Goal: Information Seeking & Learning: Learn about a topic

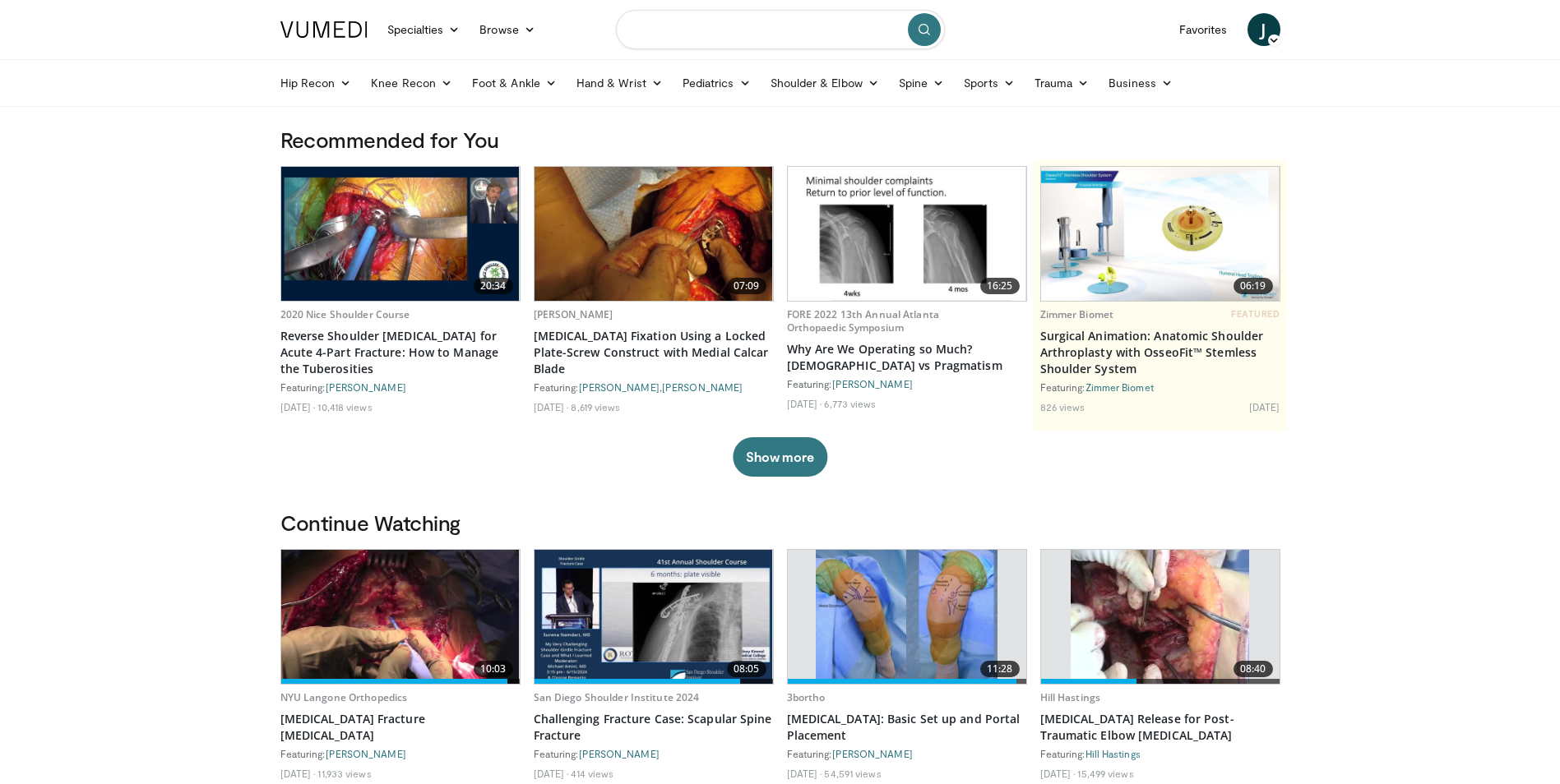
click at [731, 41] on input "Search topics, interventions" at bounding box center [780, 29] width 329 height 40
type input "**********"
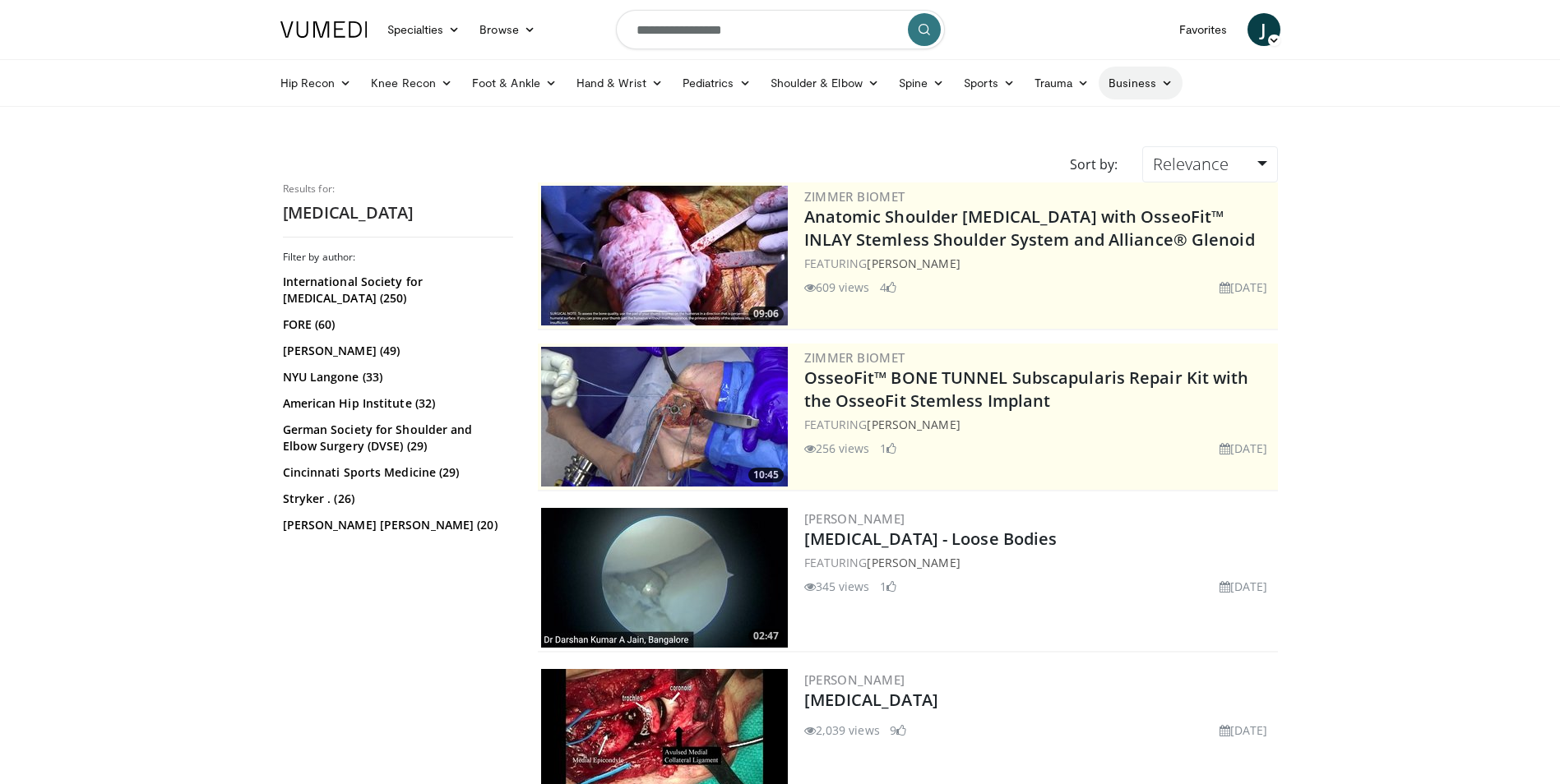
drag, startPoint x: 1384, startPoint y: 468, endPoint x: 1165, endPoint y: 72, distance: 452.5
click at [792, 36] on input "**********" at bounding box center [780, 29] width 329 height 40
type input "**********"
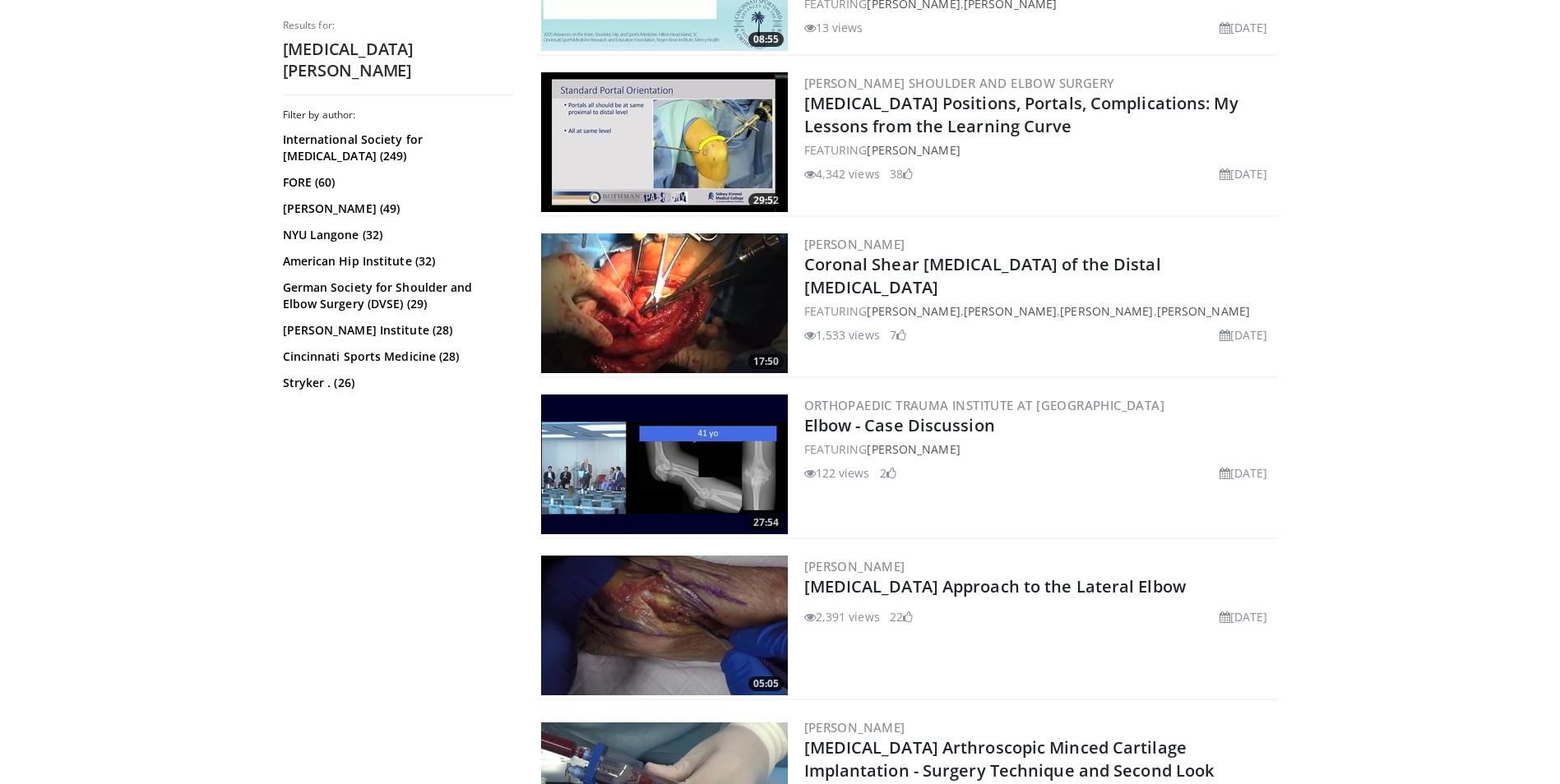
scroll to position [1562, 0]
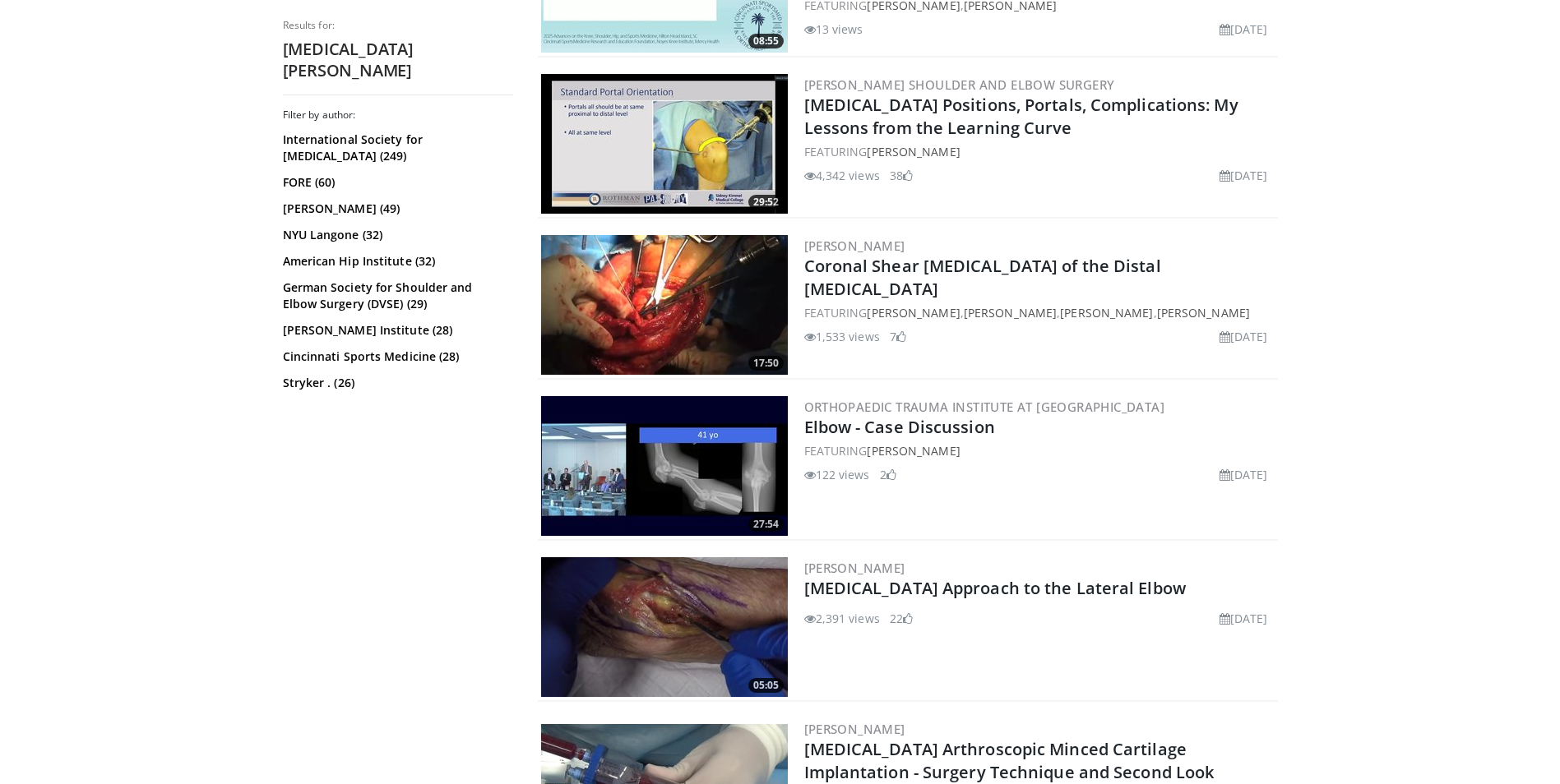
click at [643, 176] on img at bounding box center [664, 144] width 247 height 139
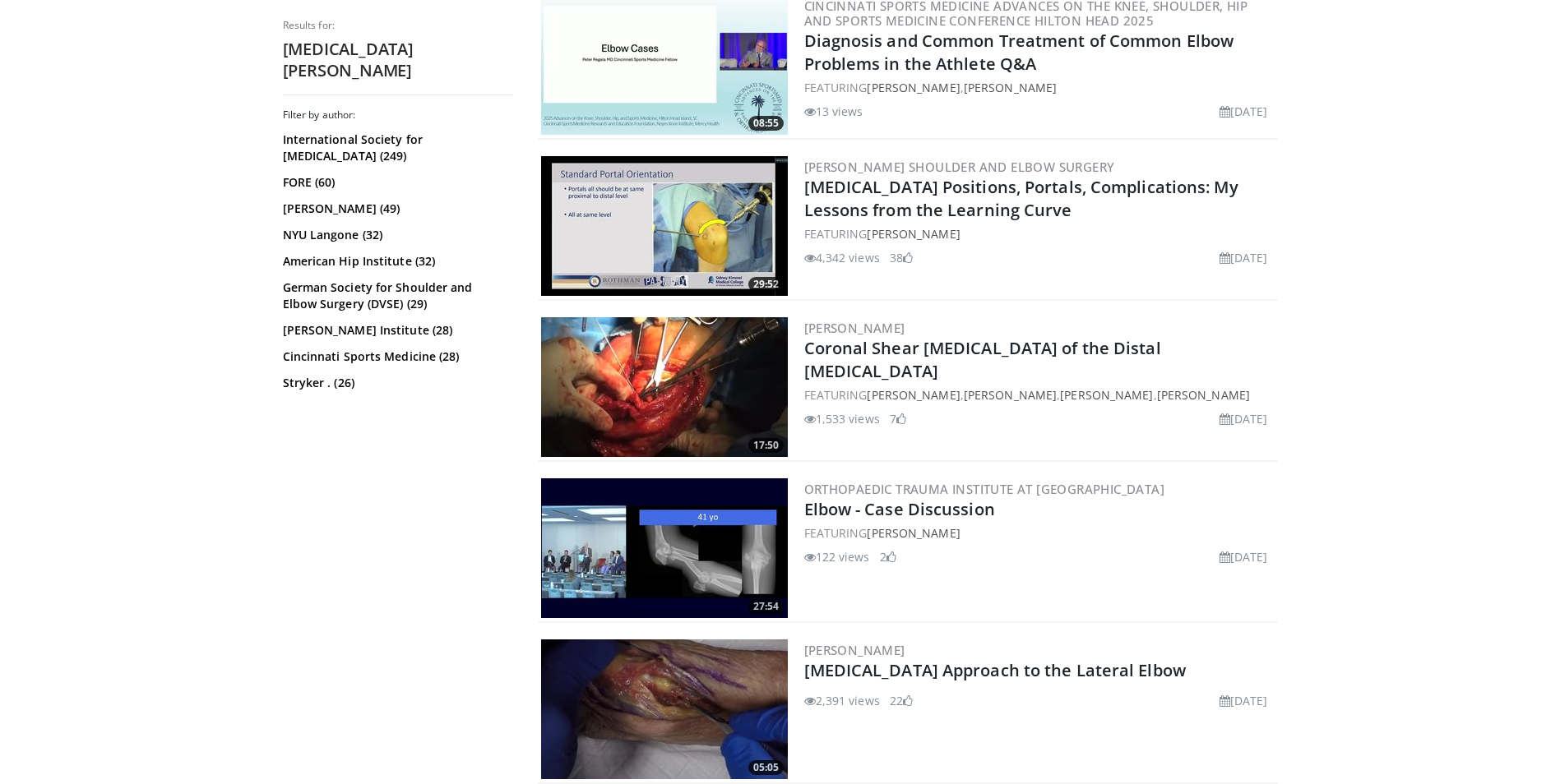
drag, startPoint x: 672, startPoint y: 207, endPoint x: 670, endPoint y: 198, distance: 9.2
click at [671, 205] on img at bounding box center [664, 225] width 247 height 139
drag, startPoint x: 683, startPoint y: 246, endPoint x: 714, endPoint y: 243, distance: 31.1
click at [683, 246] on img at bounding box center [664, 225] width 247 height 139
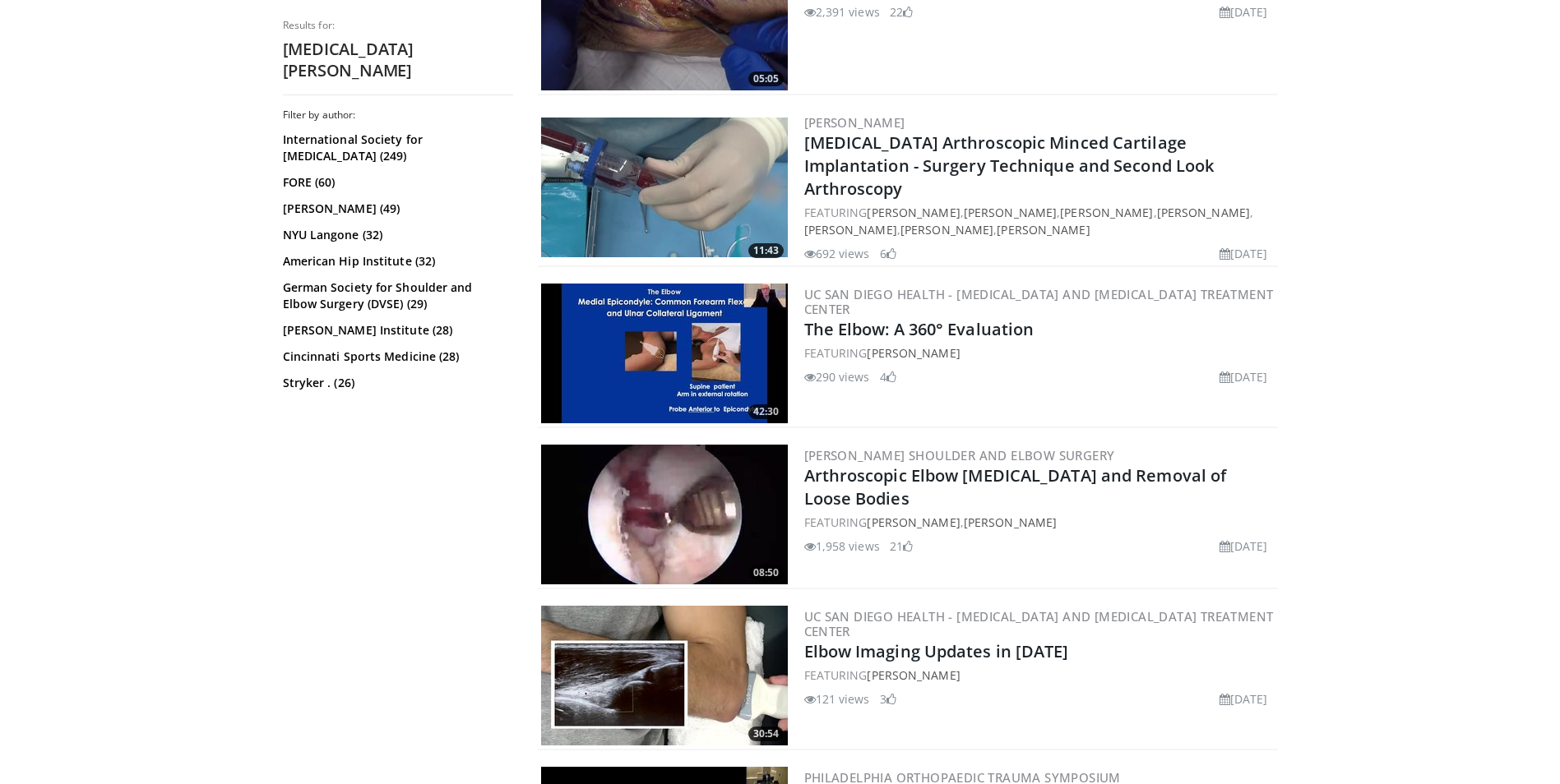
scroll to position [2384, 0]
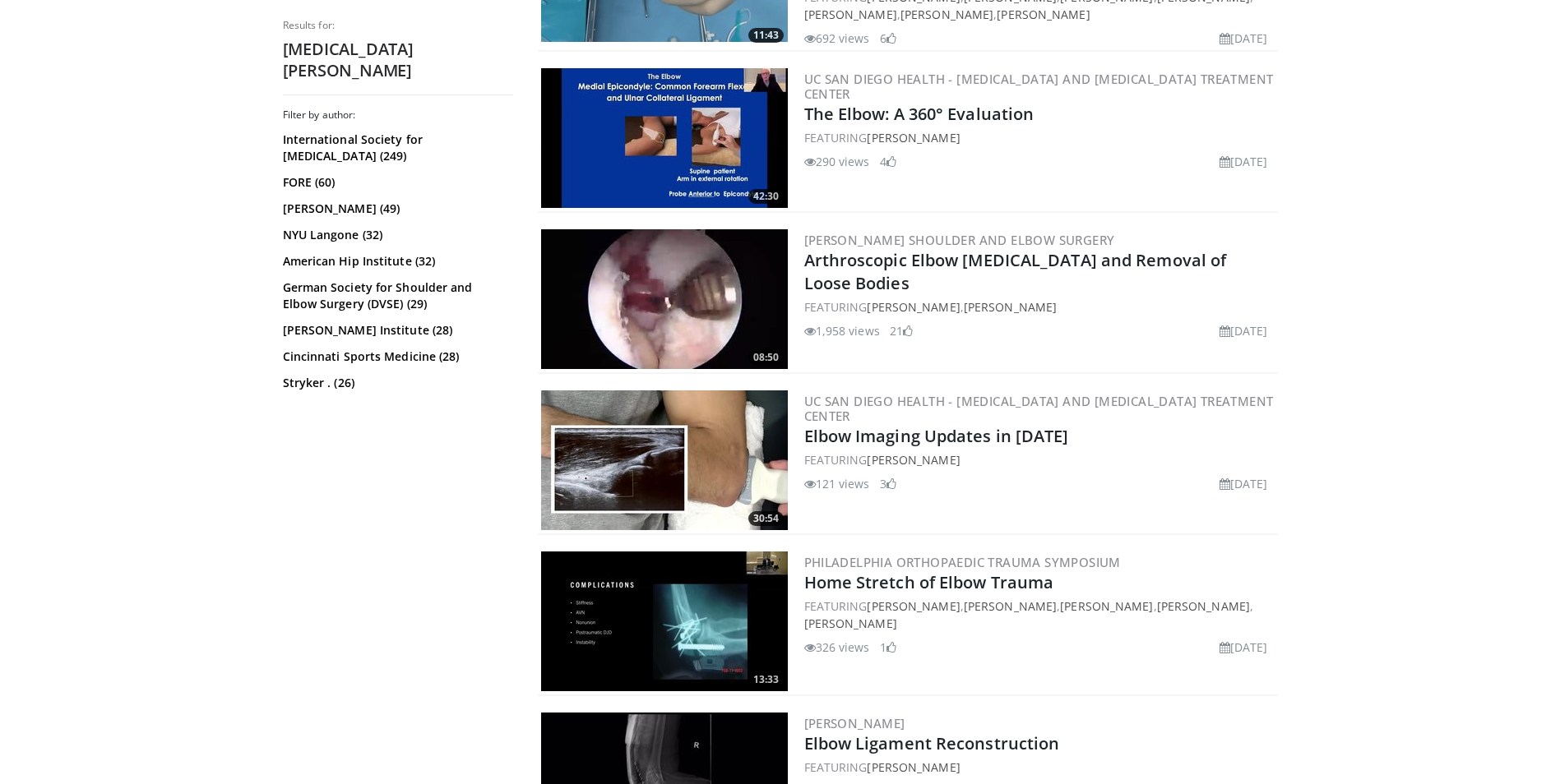
click at [657, 318] on img at bounding box center [664, 299] width 247 height 139
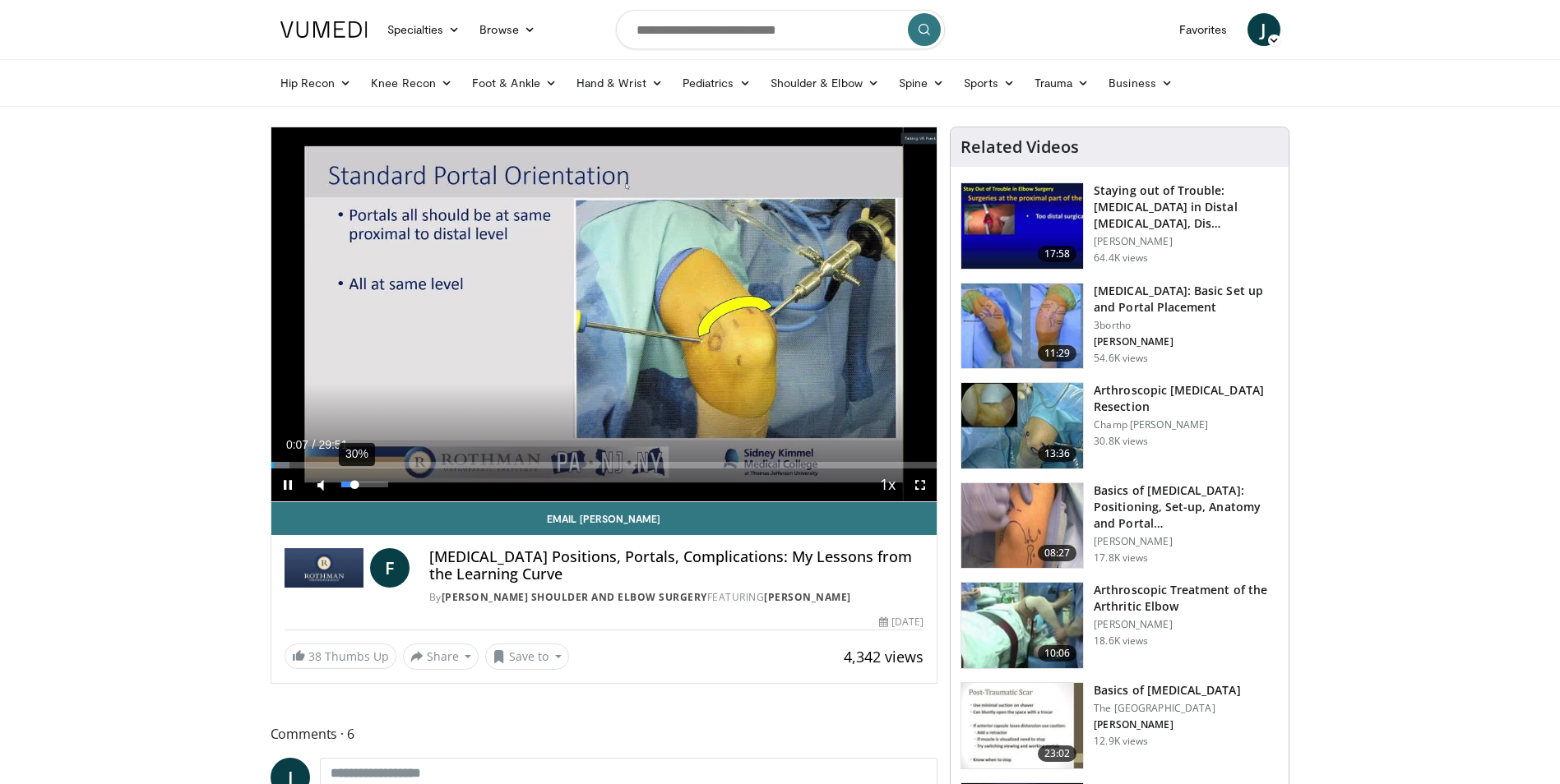
drag, startPoint x: 368, startPoint y: 488, endPoint x: 355, endPoint y: 493, distance: 13.9
click at [355, 493] on div "30%" at bounding box center [365, 485] width 58 height 33
click at [337, 464] on div "Progress Bar" at bounding box center [338, 466] width 2 height 7
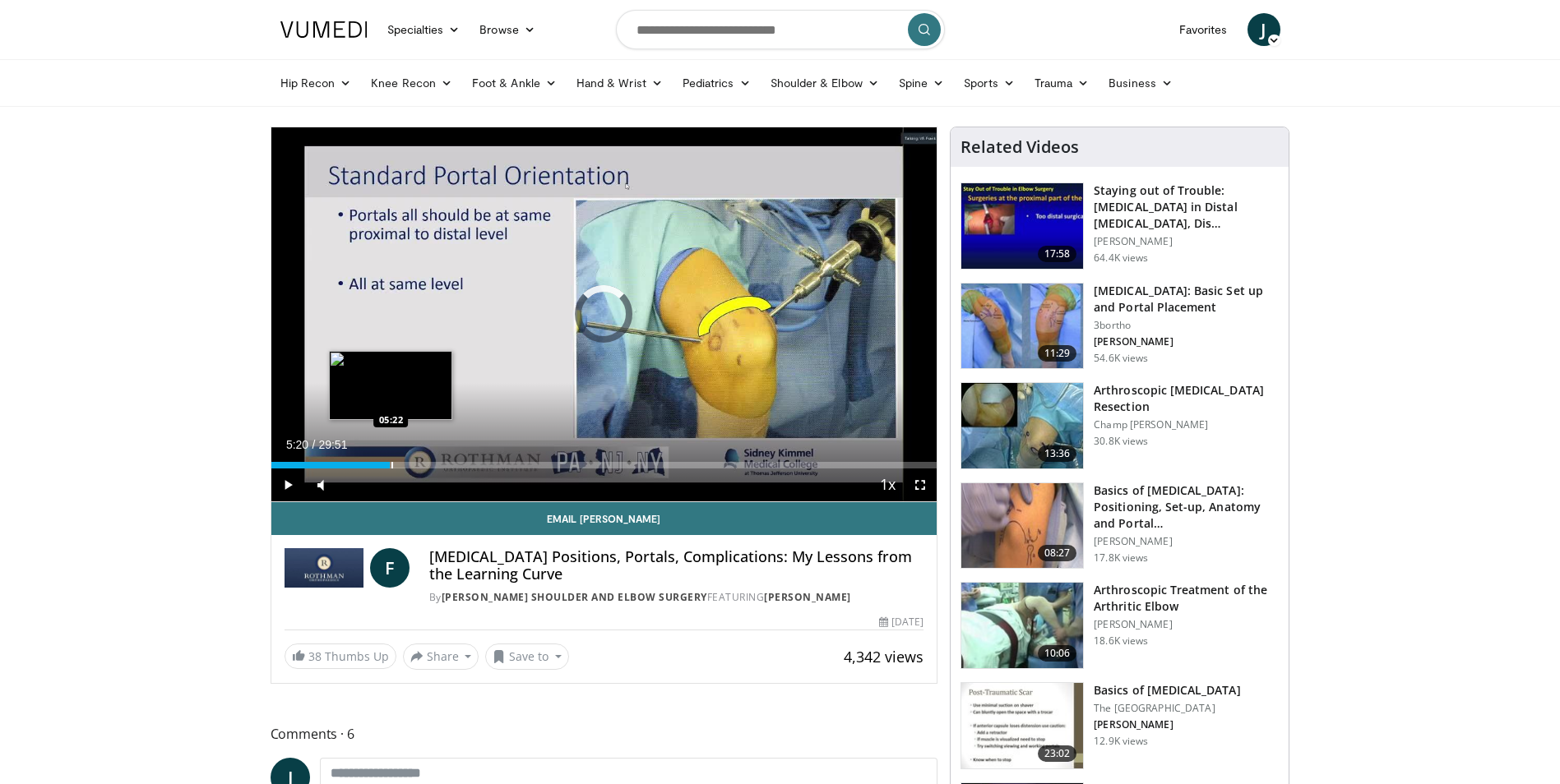
click at [392, 466] on div "Progress Bar" at bounding box center [393, 466] width 2 height 7
click at [519, 468] on div "Current Time 5:20 / Duration 29:51 Pause Skip Backward Skip Forward Mute 90% Lo…" at bounding box center [604, 485] width 666 height 33
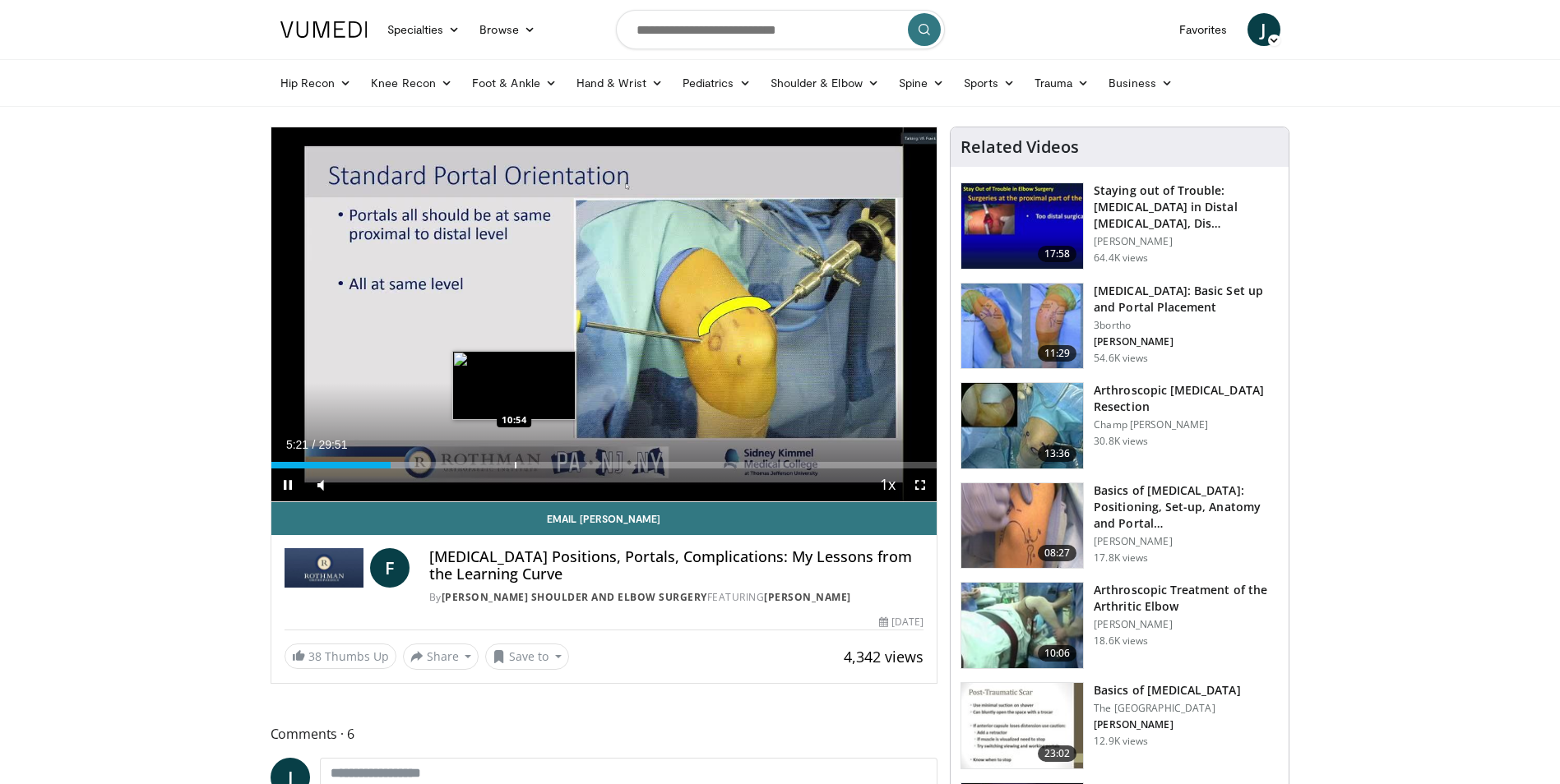
click at [515, 462] on div "Progress Bar" at bounding box center [516, 466] width 2 height 7
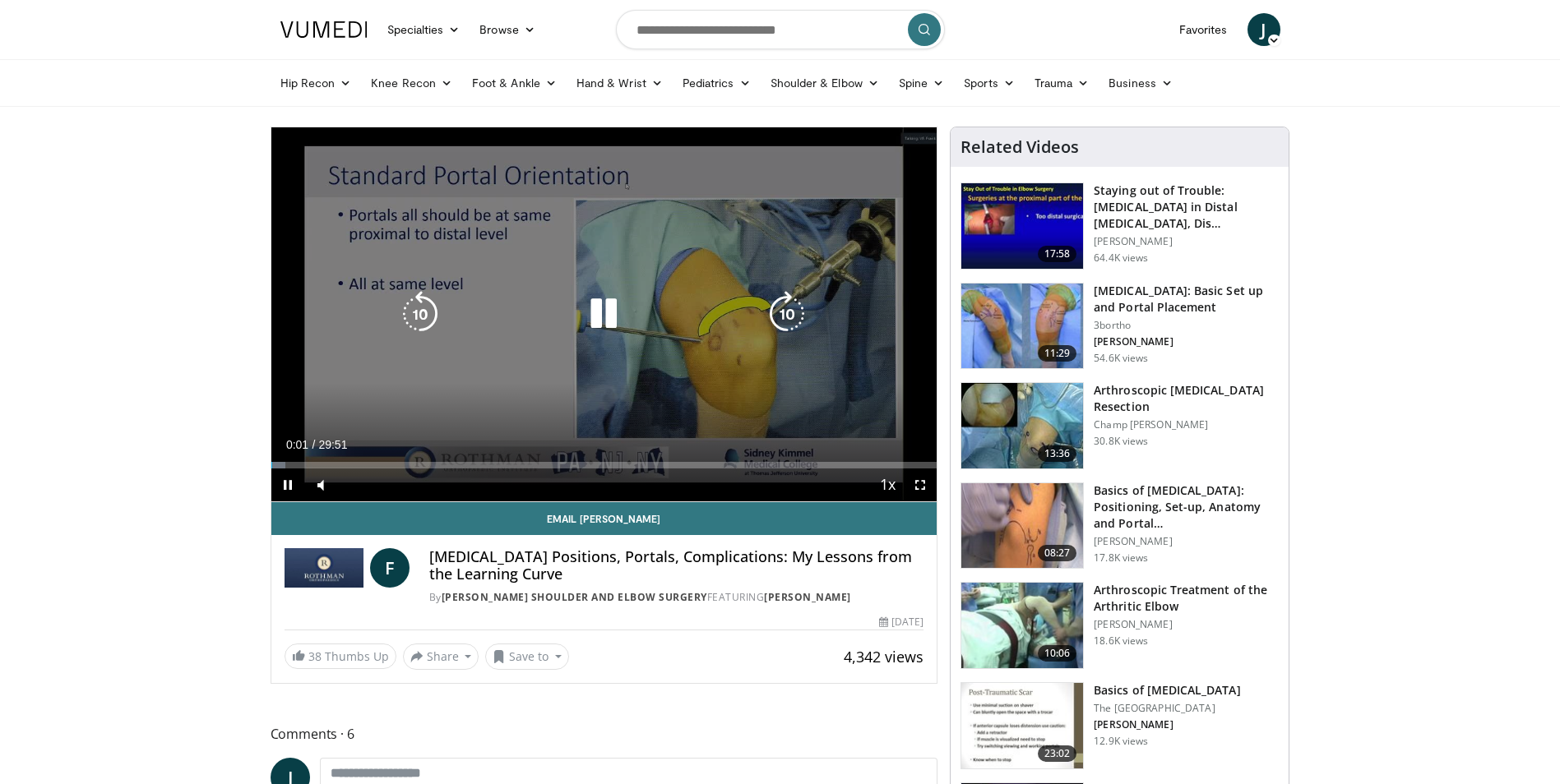
click at [795, 318] on icon "Video Player" at bounding box center [786, 313] width 46 height 46
drag, startPoint x: 787, startPoint y: 319, endPoint x: 832, endPoint y: 378, distance: 74.2
click at [787, 320] on icon "Video Player" at bounding box center [786, 313] width 46 height 46
drag, startPoint x: 926, startPoint y: 486, endPoint x: 929, endPoint y: 547, distance: 61.1
click at [925, 486] on span "Video Player" at bounding box center [920, 485] width 33 height 33
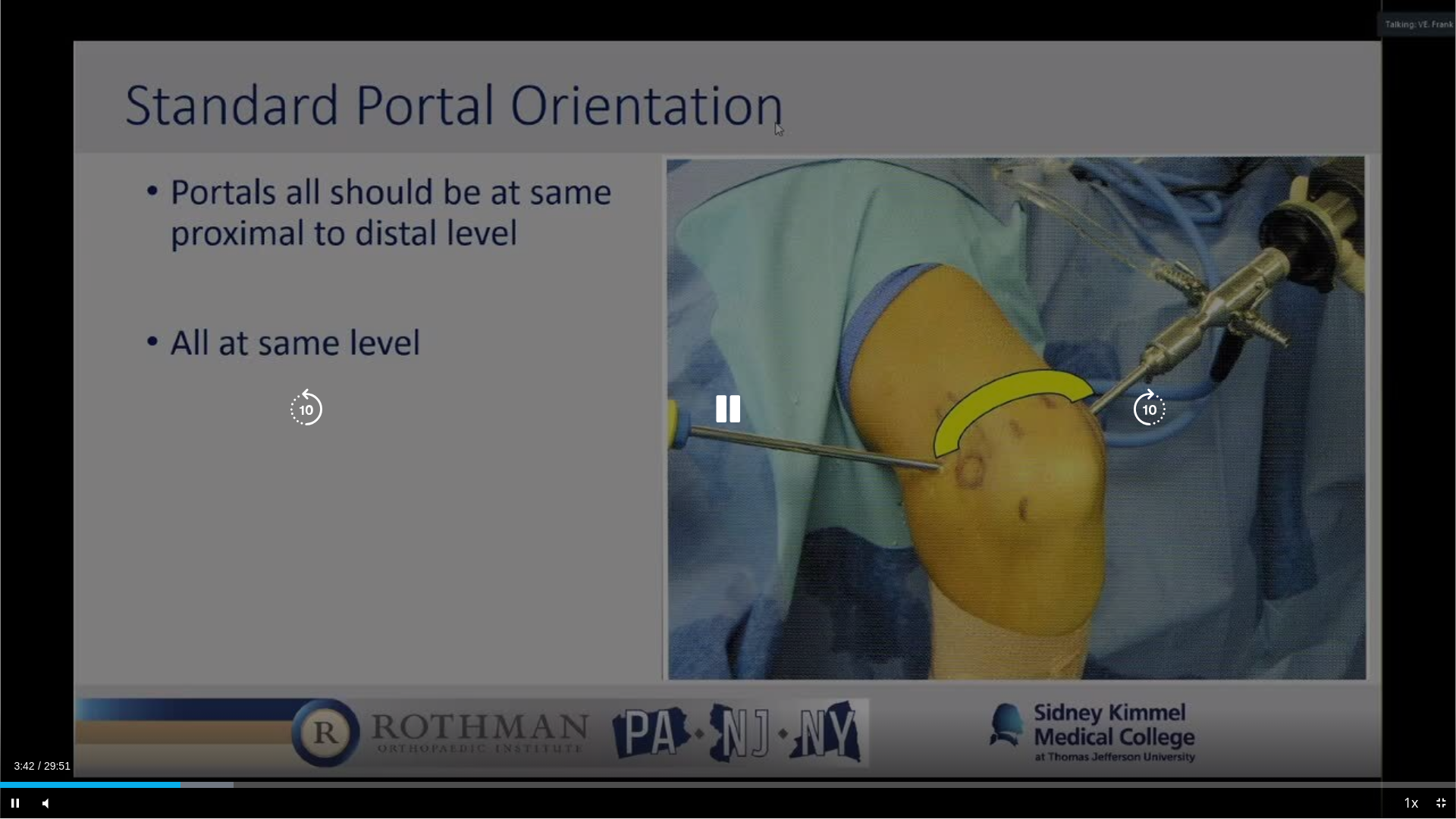
click at [1378, 459] on div "10 seconds Tap to unmute" at bounding box center [728, 409] width 1456 height 819
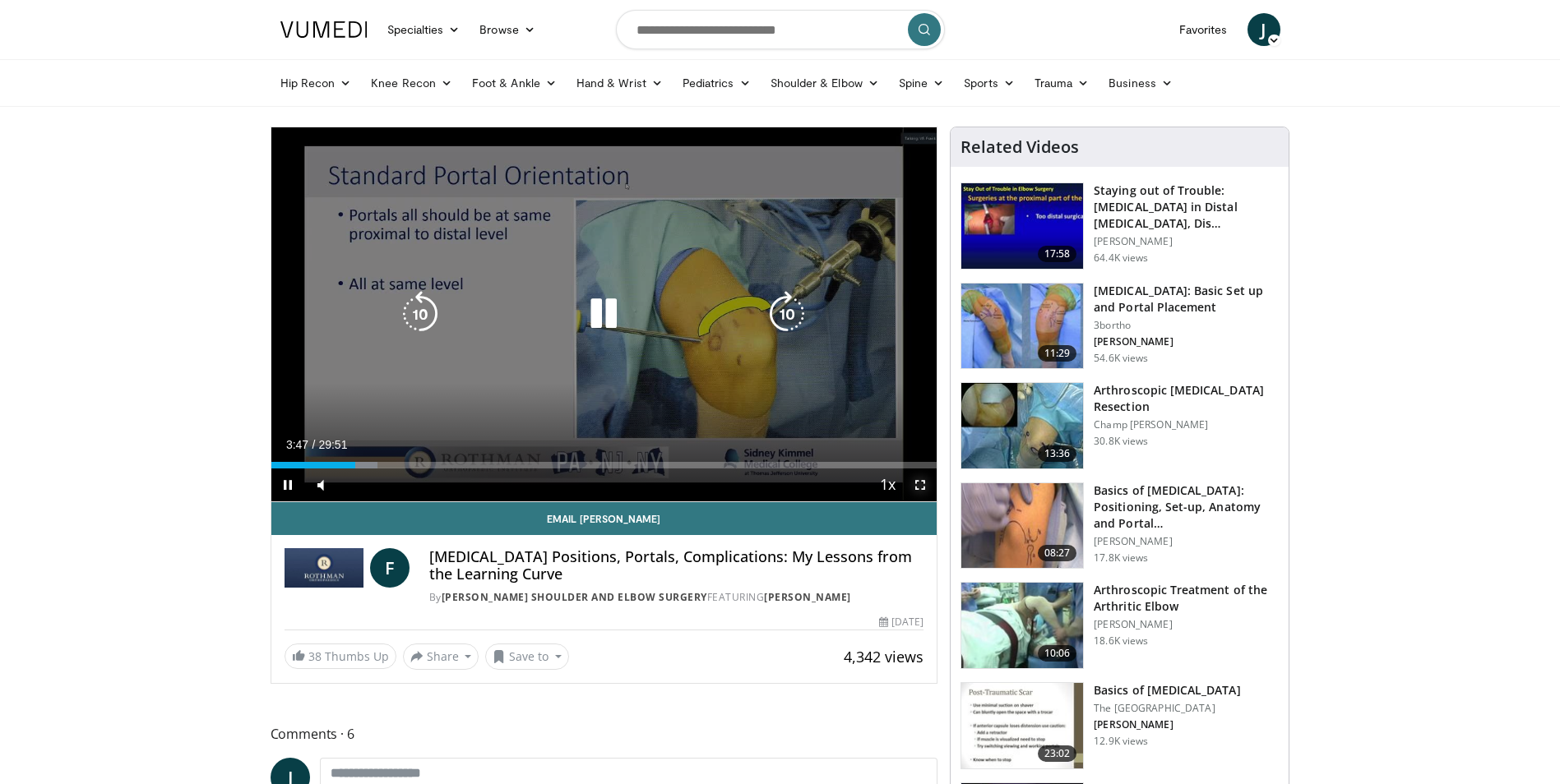
drag, startPoint x: 918, startPoint y: 481, endPoint x: 921, endPoint y: 541, distance: 60.1
click at [918, 481] on span "Video Player" at bounding box center [920, 485] width 33 height 33
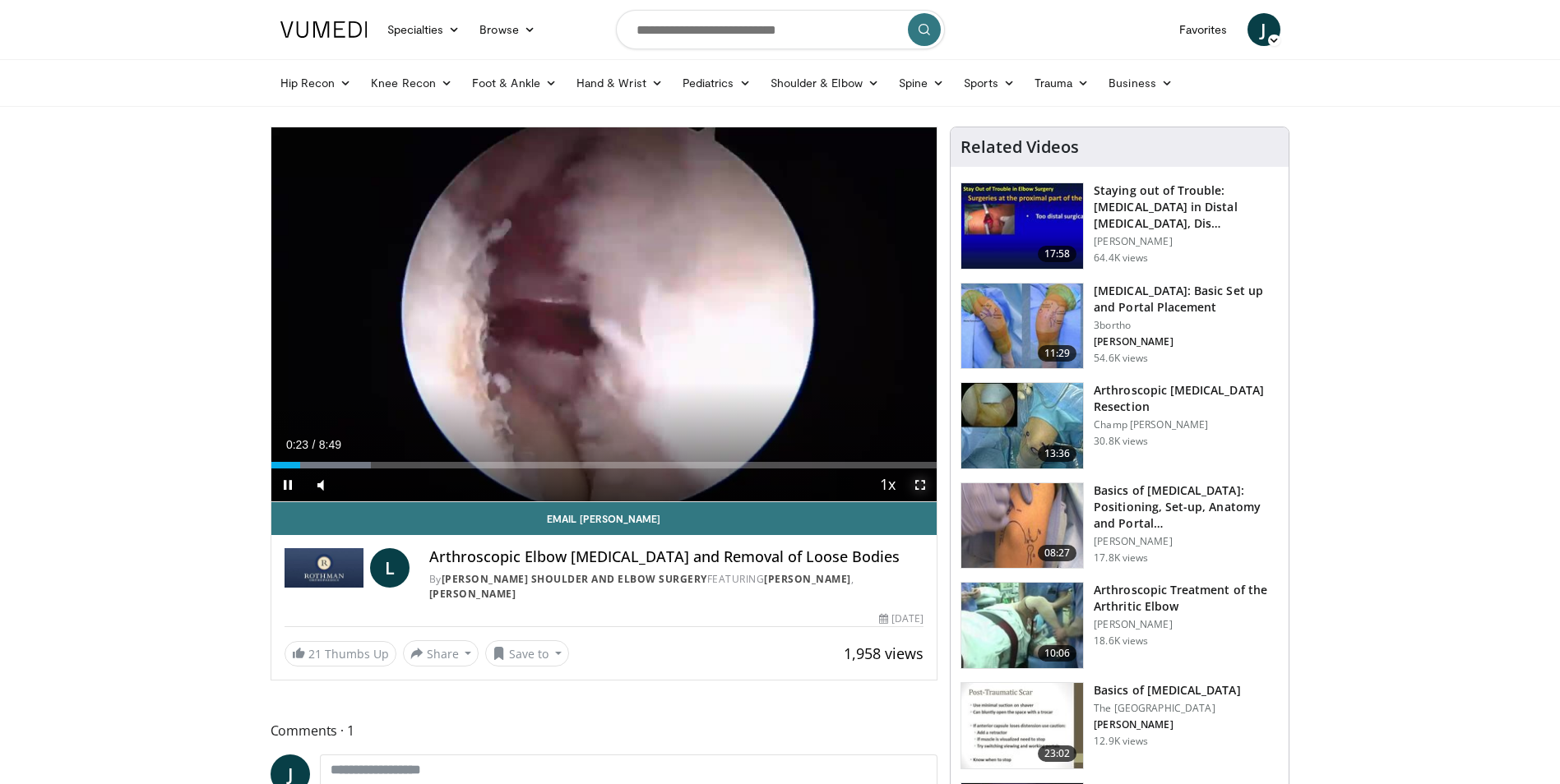
click at [924, 481] on span "Video Player" at bounding box center [920, 485] width 33 height 33
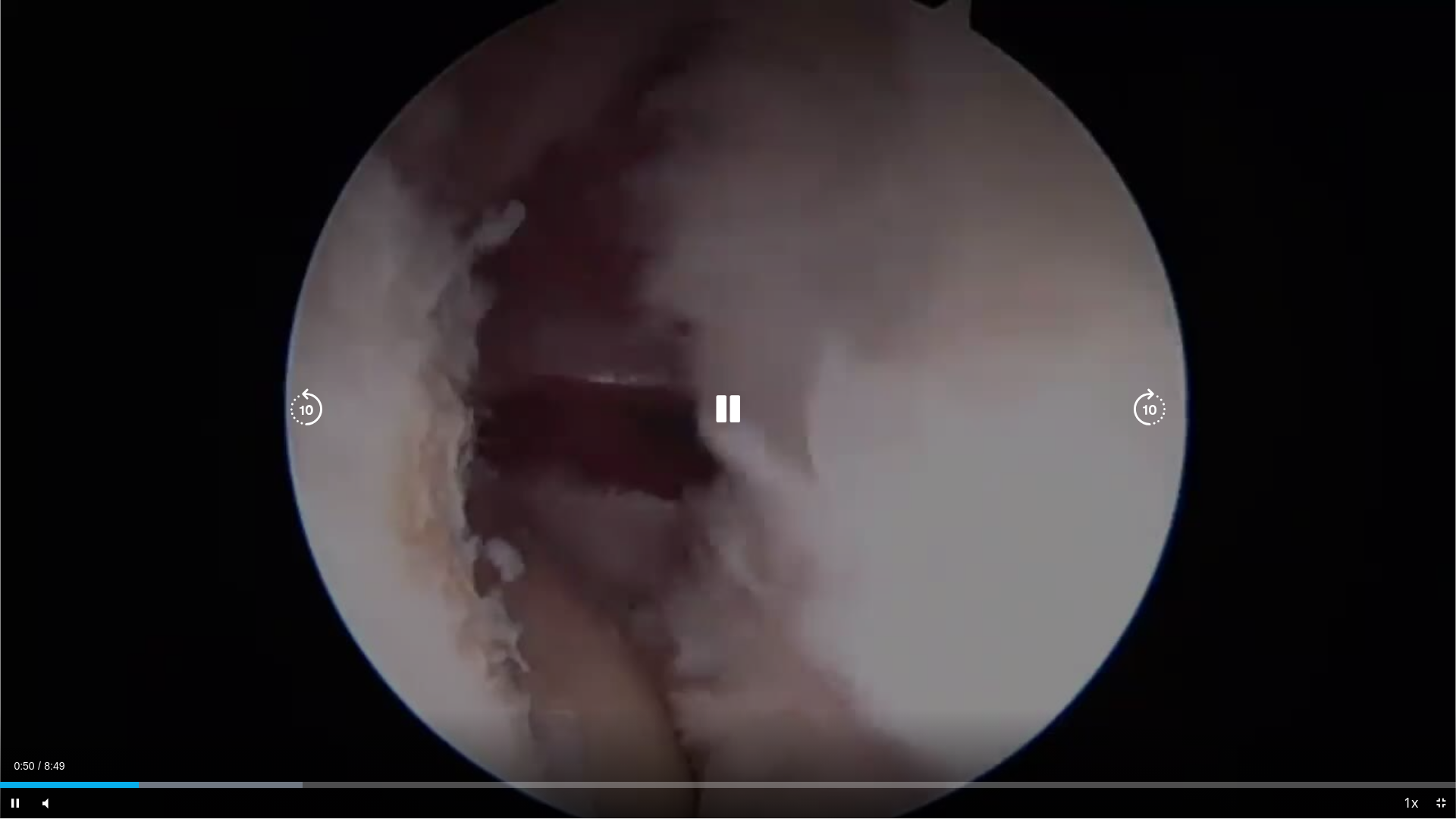
click at [743, 394] on icon "Video Player" at bounding box center [727, 409] width 42 height 42
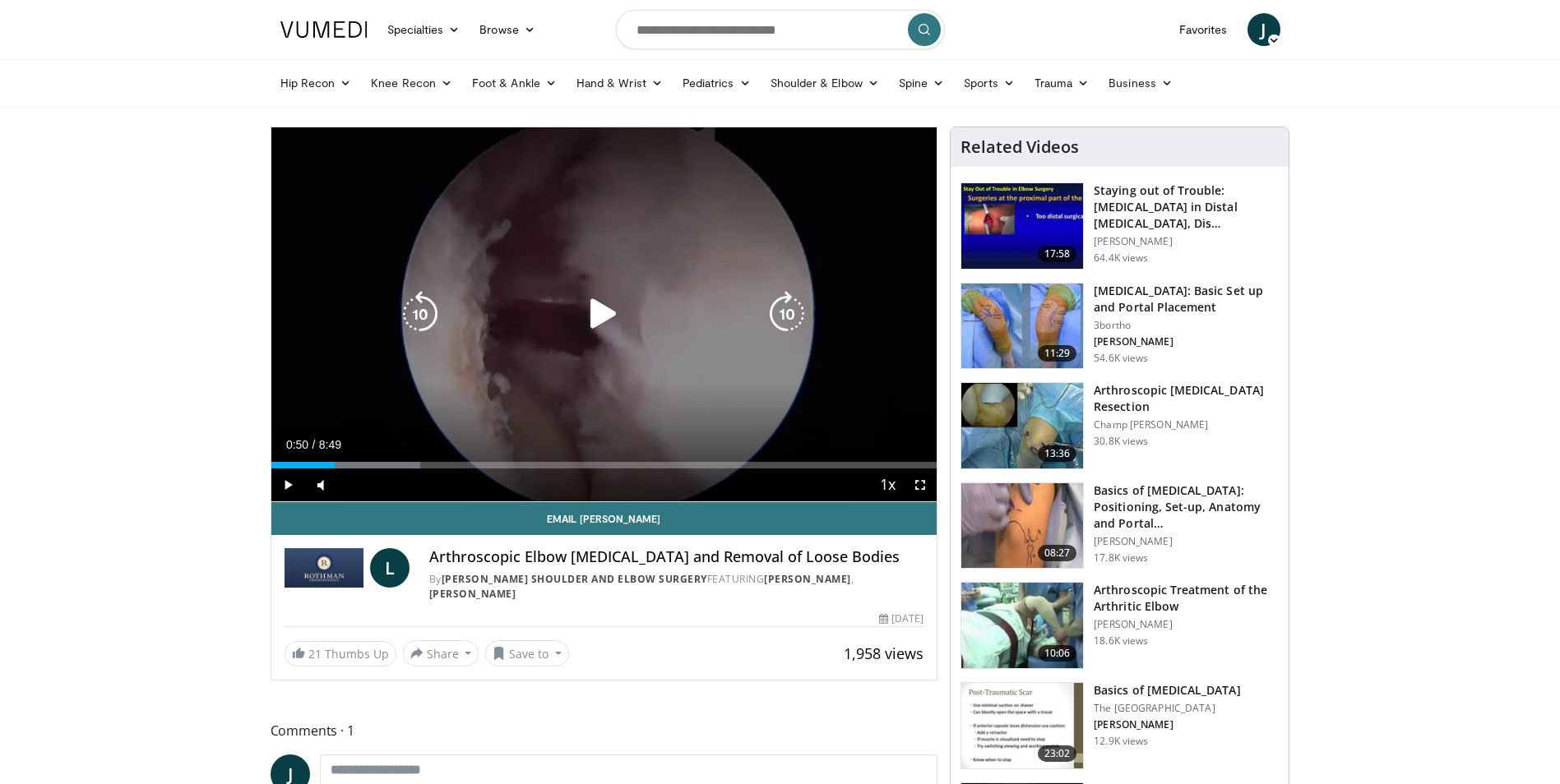
click at [538, 355] on div "10 seconds Tap to unmute" at bounding box center [604, 314] width 666 height 374
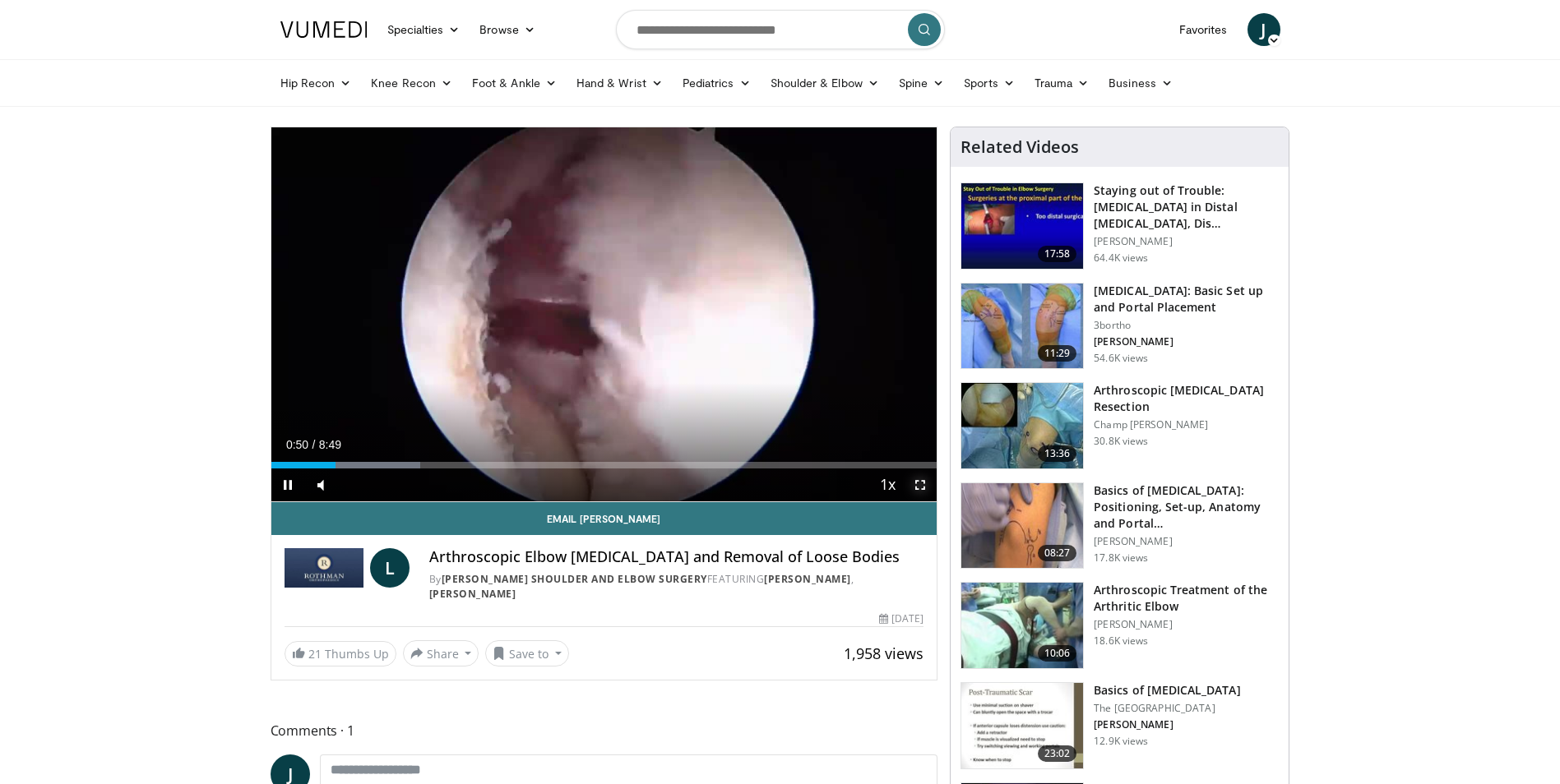
click at [927, 485] on span "Video Player" at bounding box center [920, 485] width 33 height 33
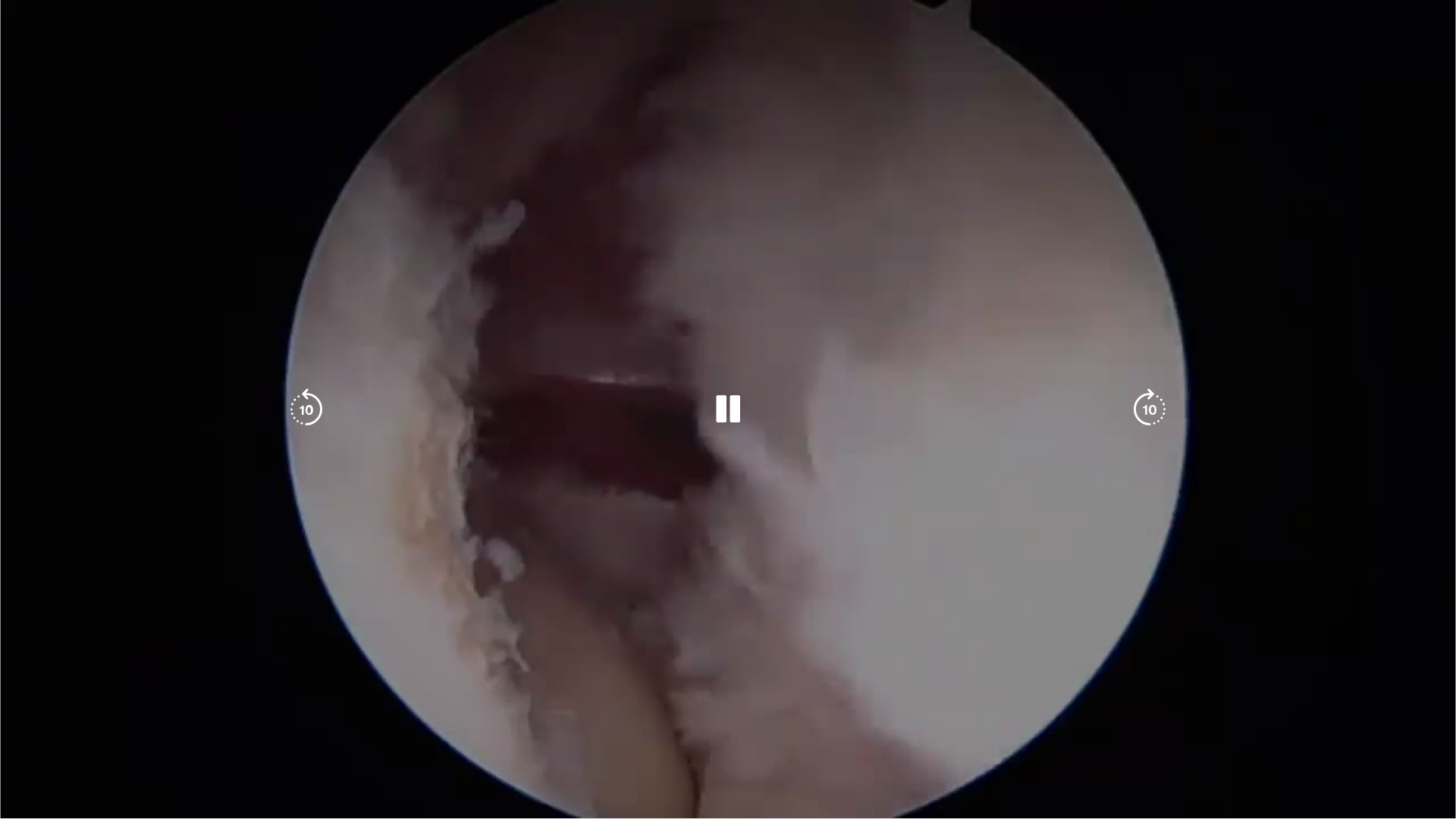
click at [94, 723] on video-js "**********" at bounding box center [728, 409] width 1456 height 819
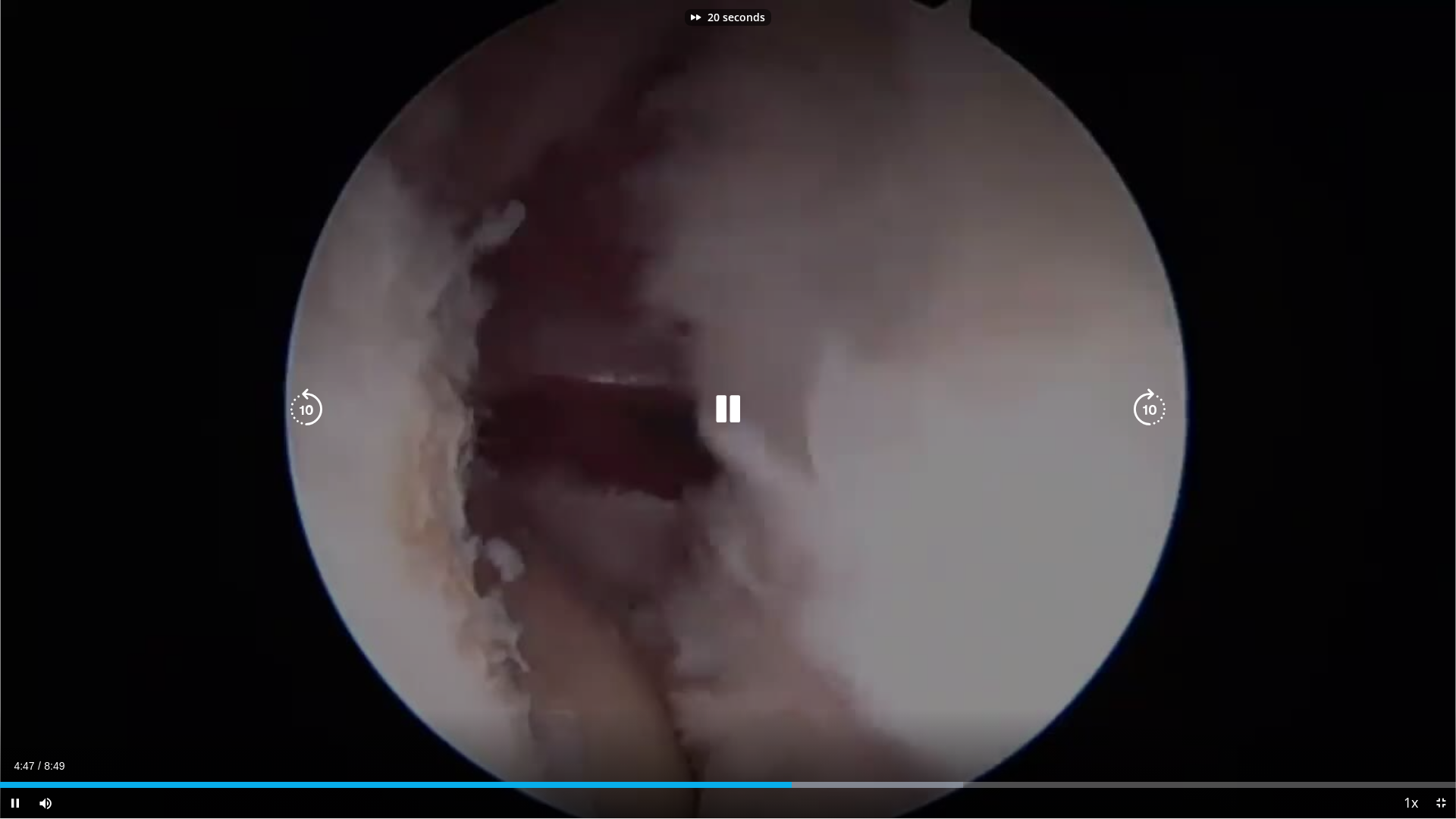
click at [717, 411] on icon "Video Player" at bounding box center [727, 409] width 42 height 42
click at [729, 411] on icon "Video Player" at bounding box center [727, 409] width 42 height 42
